Goal: Find specific page/section: Find specific page/section

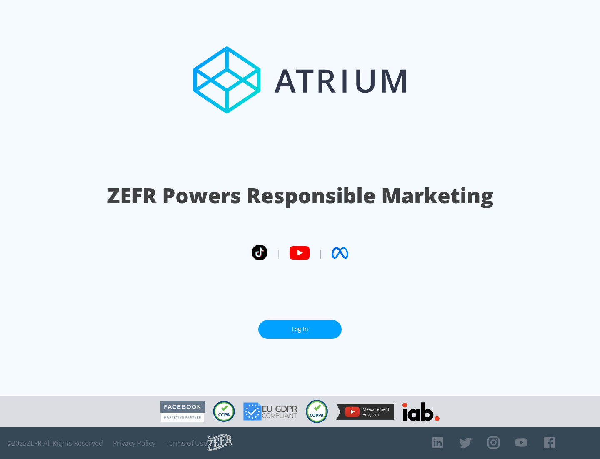
click at [300, 329] on link "Log In" at bounding box center [299, 329] width 83 height 19
